Goal: Transaction & Acquisition: Purchase product/service

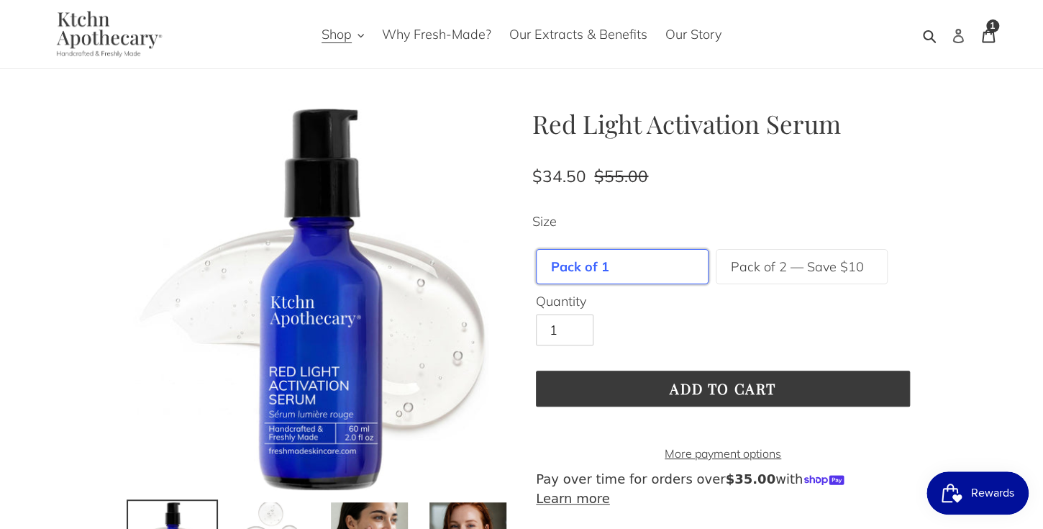
click at [956, 32] on icon at bounding box center [957, 36] width 11 height 14
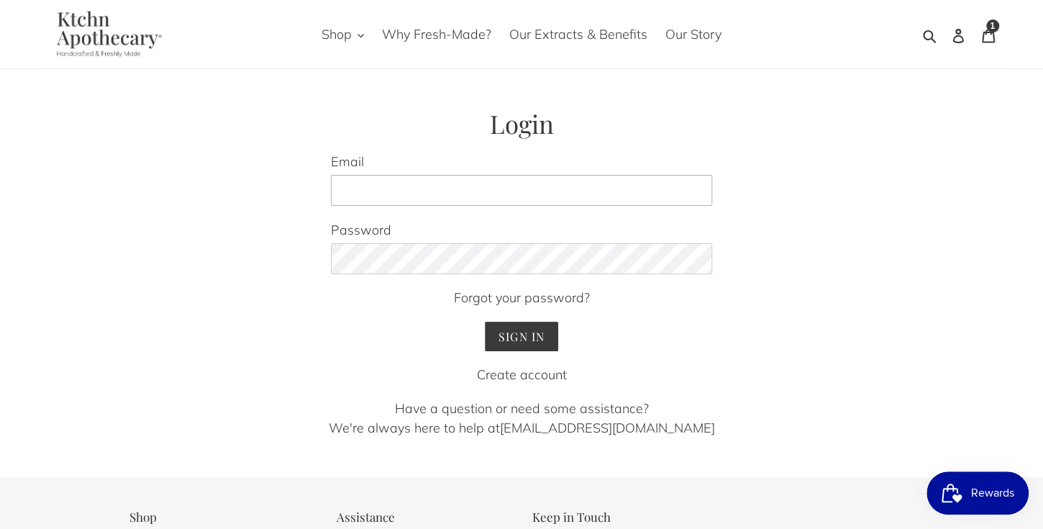
click at [391, 191] on input "Email" at bounding box center [521, 191] width 381 height 32
click at [345, 191] on input "Email" at bounding box center [521, 191] width 381 height 32
type input "pdreher@comcast.net"
click at [500, 331] on input "Sign In" at bounding box center [522, 335] width 74 height 29
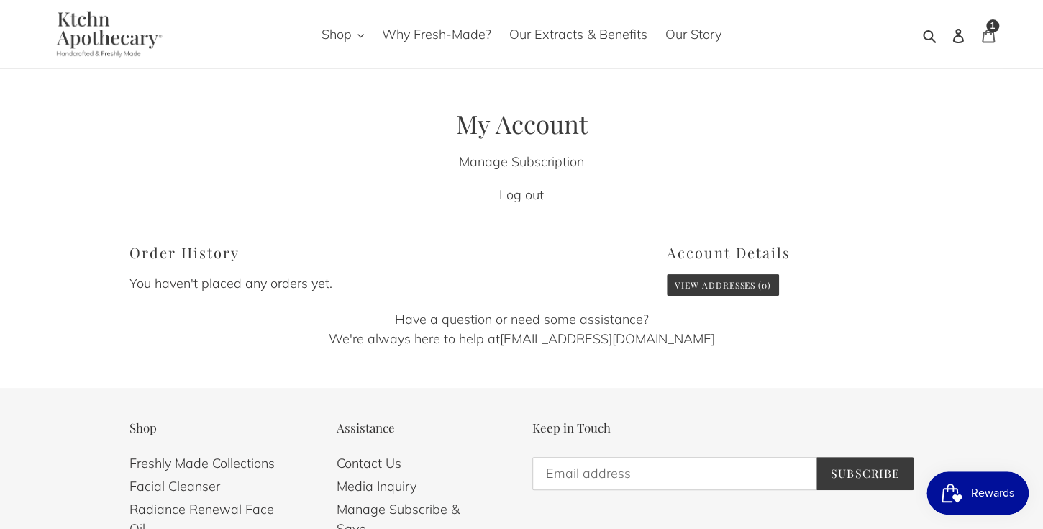
click at [988, 26] on div "1 item" at bounding box center [992, 25] width 13 height 13
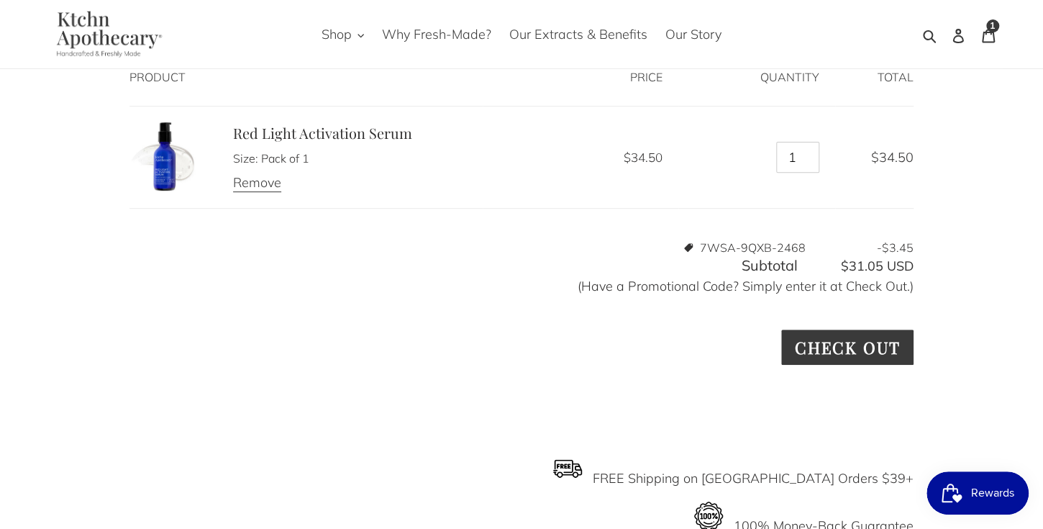
scroll to position [212, 0]
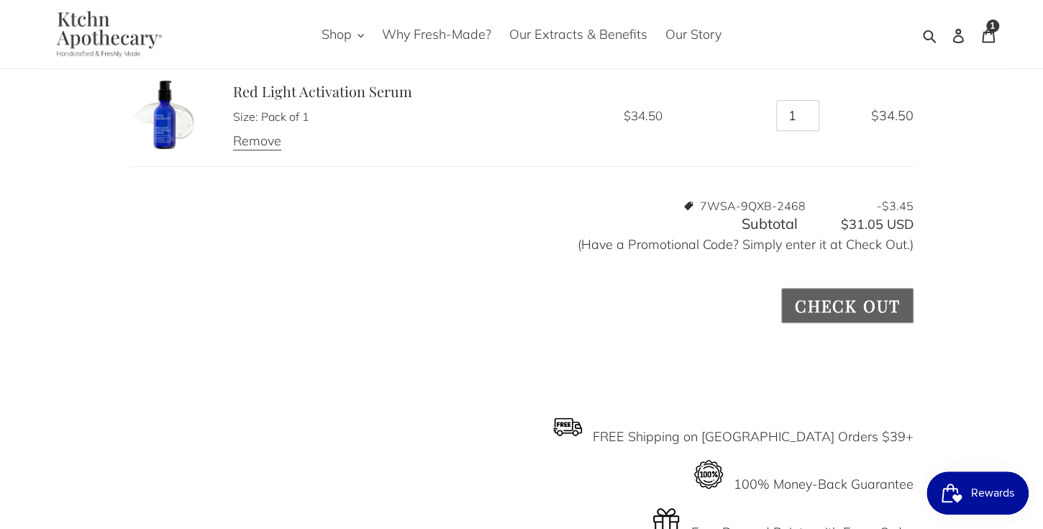
click at [851, 308] on input "Check out" at bounding box center [847, 305] width 132 height 35
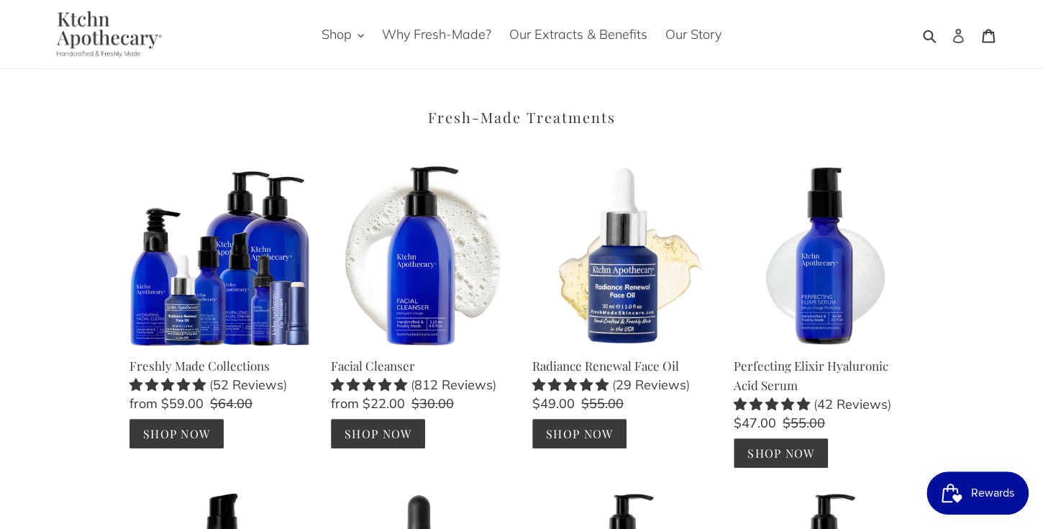
click at [956, 32] on icon at bounding box center [957, 36] width 11 height 14
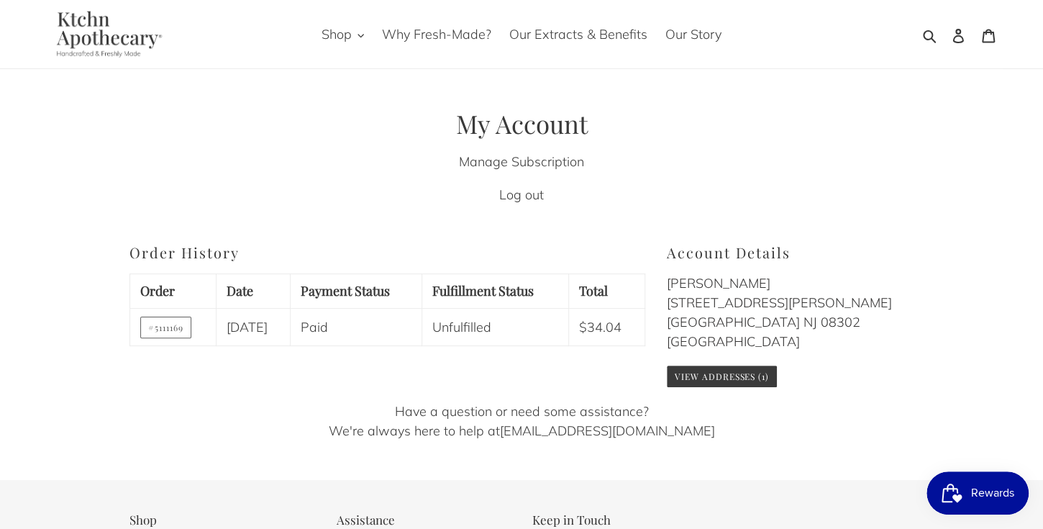
click at [172, 329] on link "#5111169" at bounding box center [165, 327] width 51 height 22
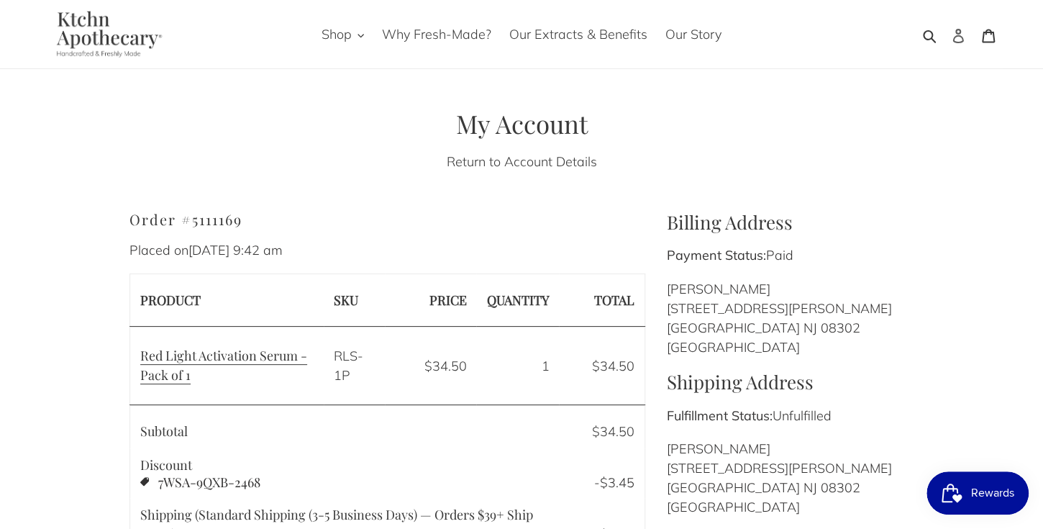
click at [959, 35] on icon at bounding box center [957, 36] width 11 height 14
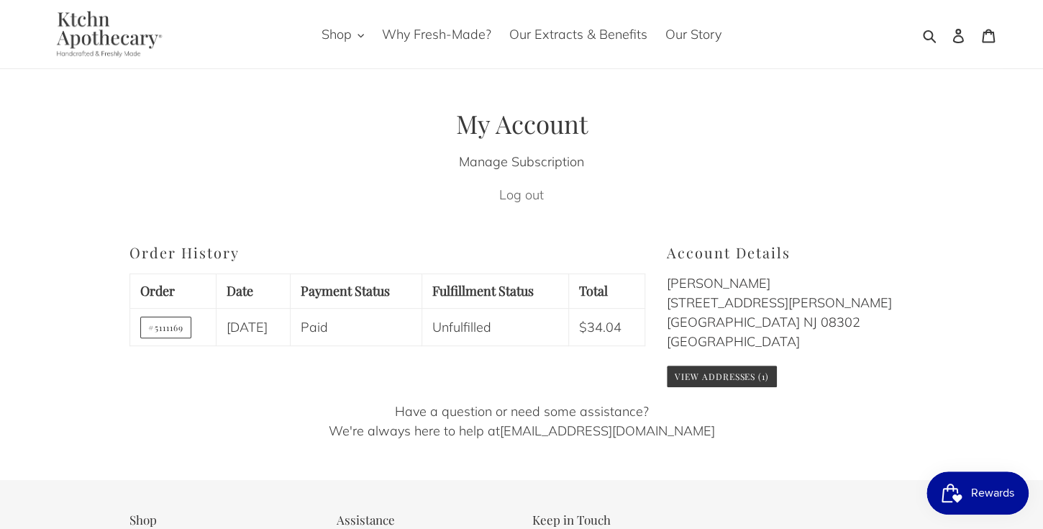
click at [527, 193] on link "Log out" at bounding box center [521, 194] width 45 height 17
